Goal: Task Accomplishment & Management: Manage account settings

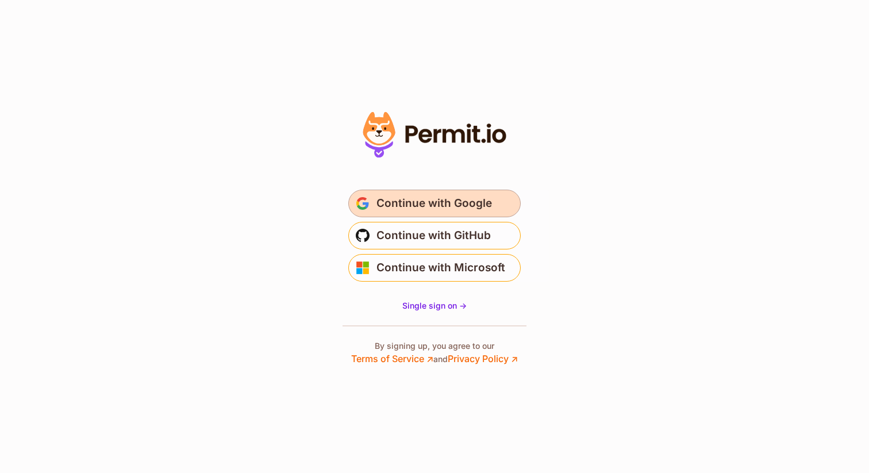
click at [445, 199] on span "Continue with Google" at bounding box center [435, 203] width 116 height 18
click at [420, 204] on span "Continue with Google" at bounding box center [435, 203] width 116 height 18
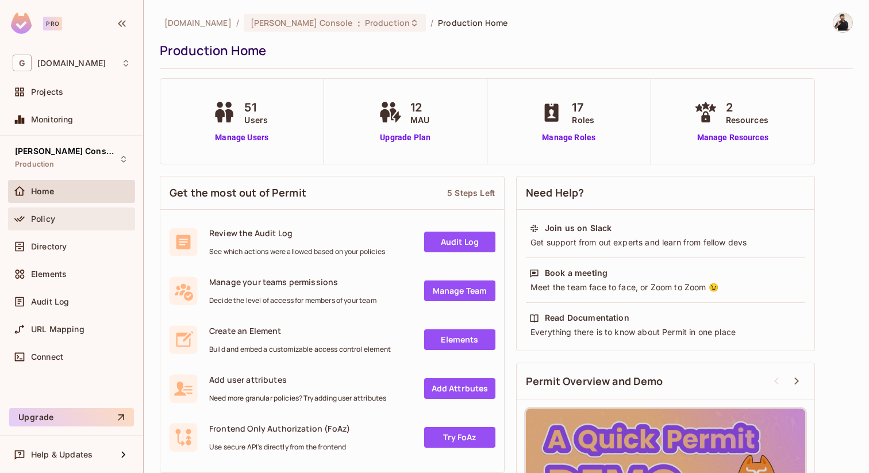
click at [55, 224] on div "Policy" at bounding box center [72, 219] width 118 height 14
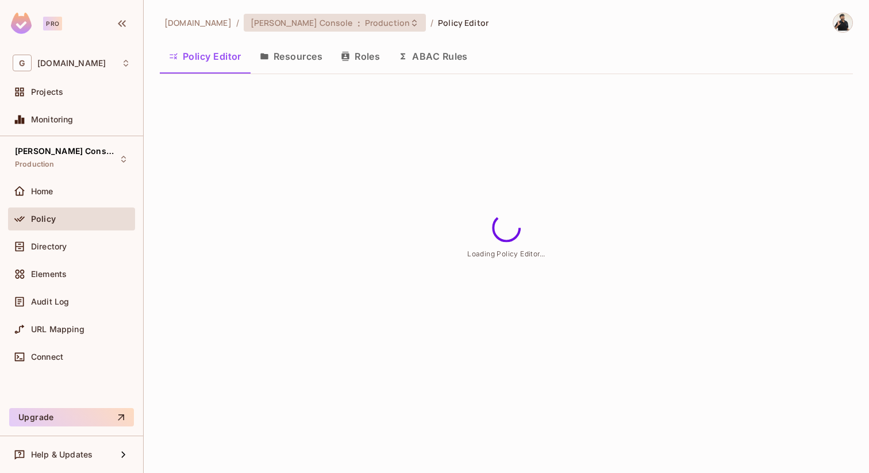
click at [295, 25] on span "[PERSON_NAME] Console" at bounding box center [302, 22] width 102 height 11
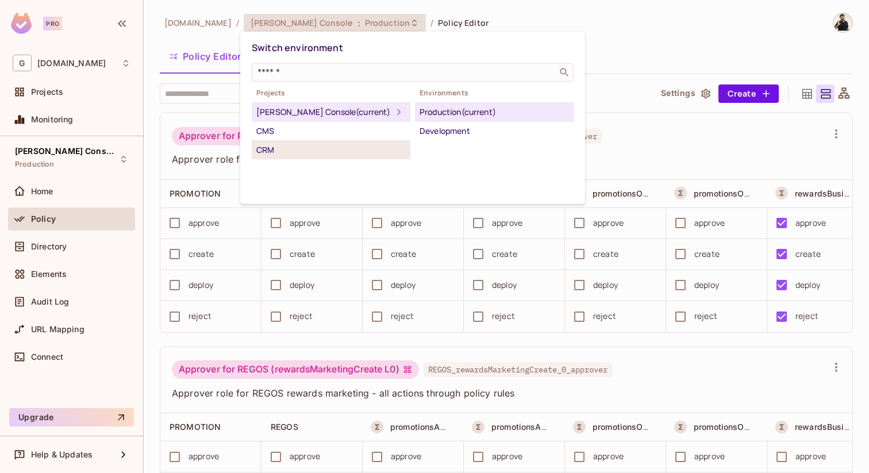
click at [279, 148] on div "CRM" at bounding box center [330, 150] width 149 height 14
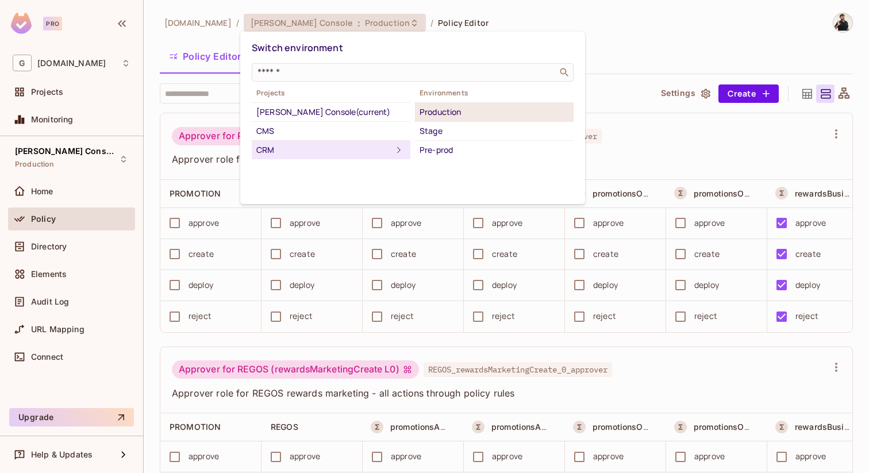
click at [463, 118] on div "Production" at bounding box center [494, 112] width 149 height 14
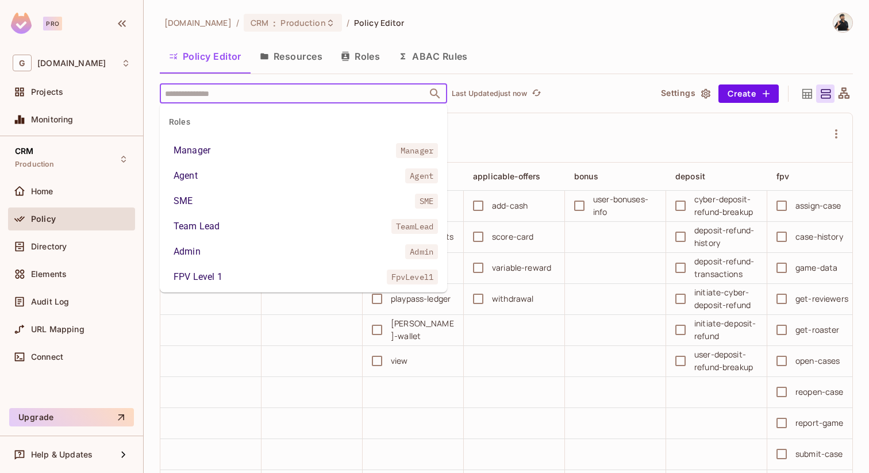
click at [233, 88] on input "text" at bounding box center [293, 93] width 263 height 20
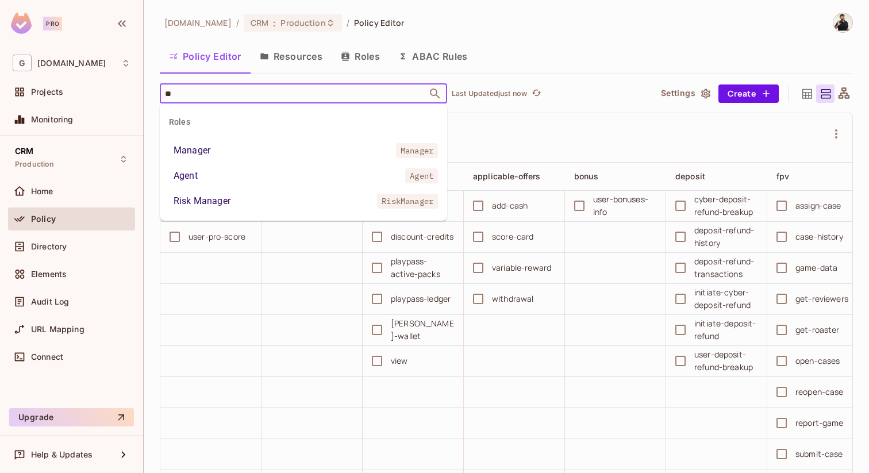
type input "***"
click at [218, 171] on li "Agent Agent" at bounding box center [303, 176] width 287 height 21
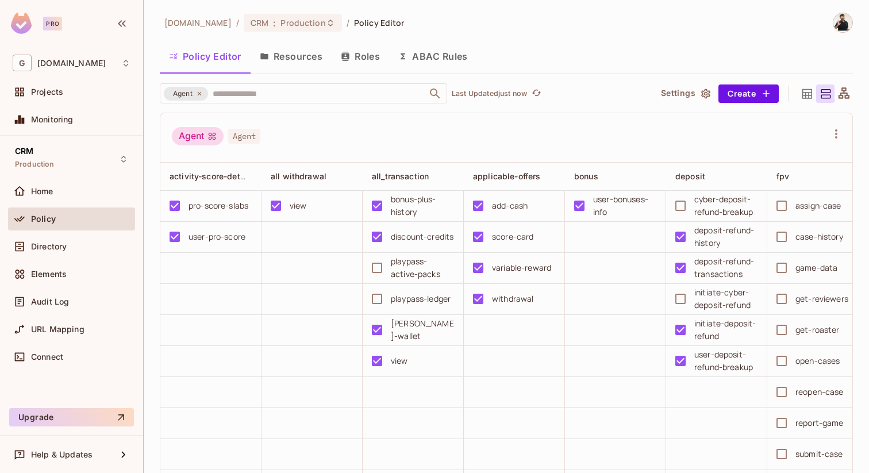
click at [811, 95] on icon at bounding box center [807, 94] width 14 height 14
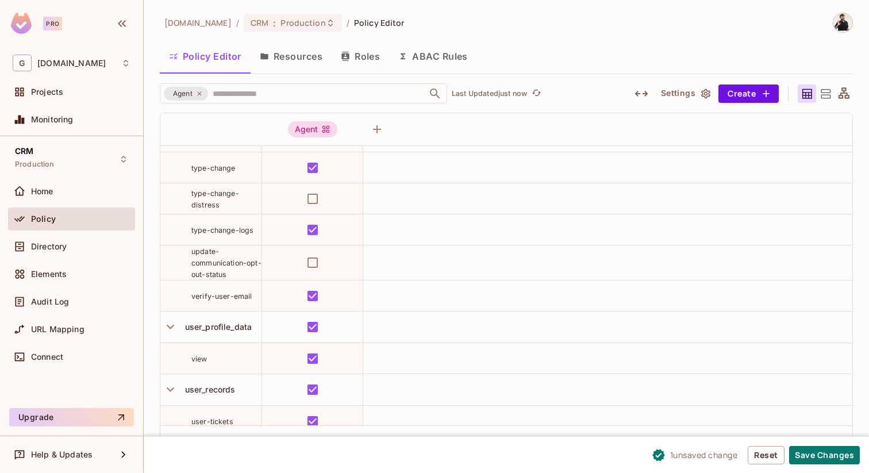
scroll to position [3245, 0]
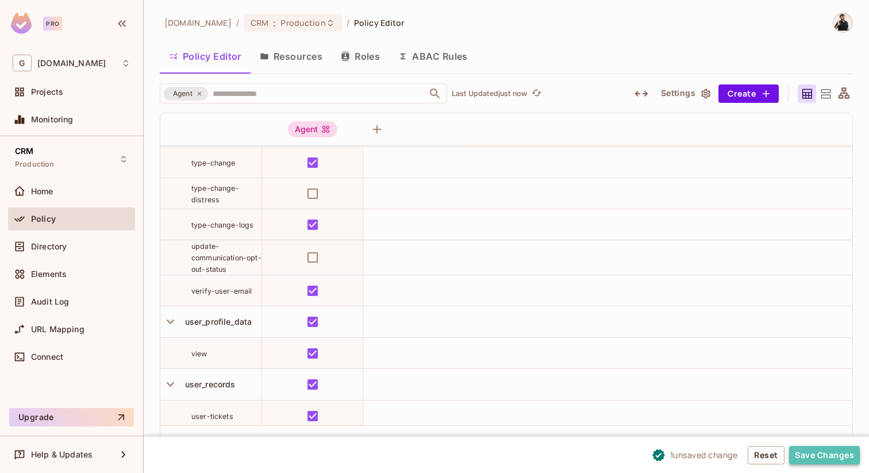
click at [834, 461] on button "Save Changes" at bounding box center [824, 455] width 71 height 18
